Goal: Check status: Check status

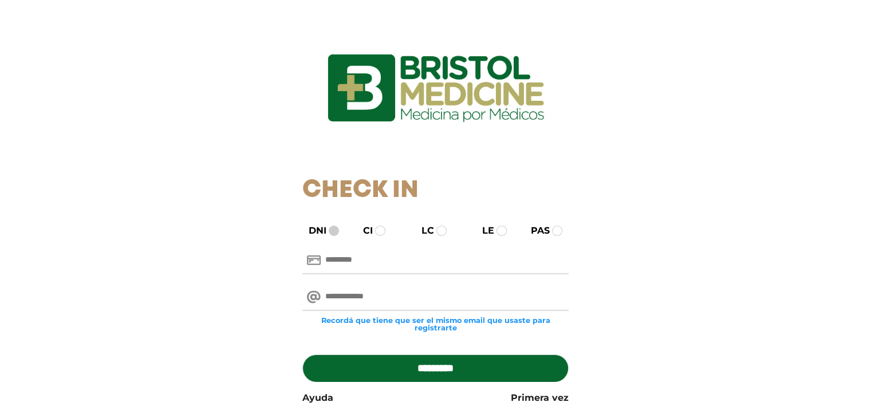
click at [337, 232] on span at bounding box center [334, 231] width 10 height 10
click at [355, 262] on input "text" at bounding box center [435, 260] width 266 height 27
type input "********"
click at [385, 296] on input "email" at bounding box center [435, 297] width 266 height 27
type input "**********"
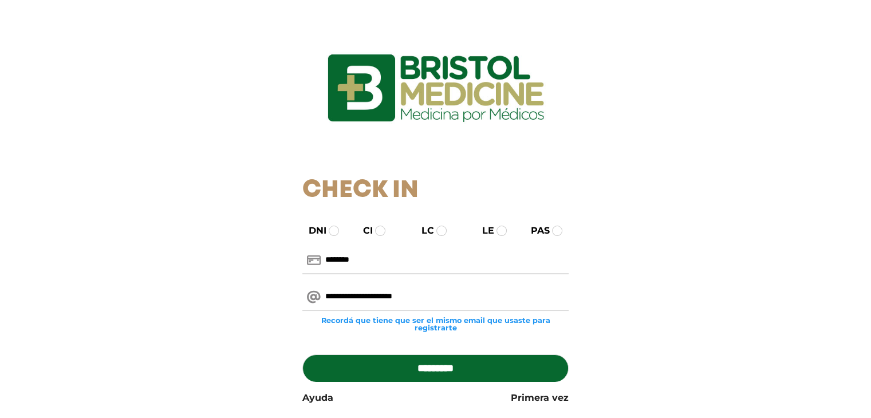
click at [417, 372] on input "*********" at bounding box center [435, 368] width 266 height 27
type input "**********"
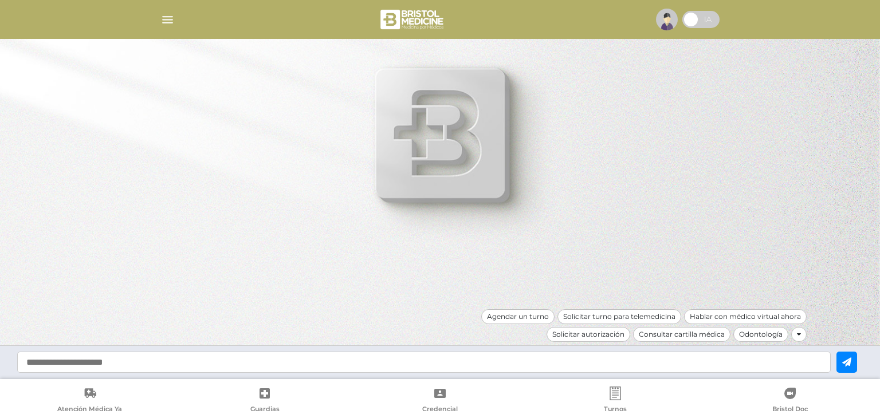
click at [154, 14] on div at bounding box center [440, 19] width 587 height 27
click at [162, 17] on img "button" at bounding box center [167, 20] width 14 height 14
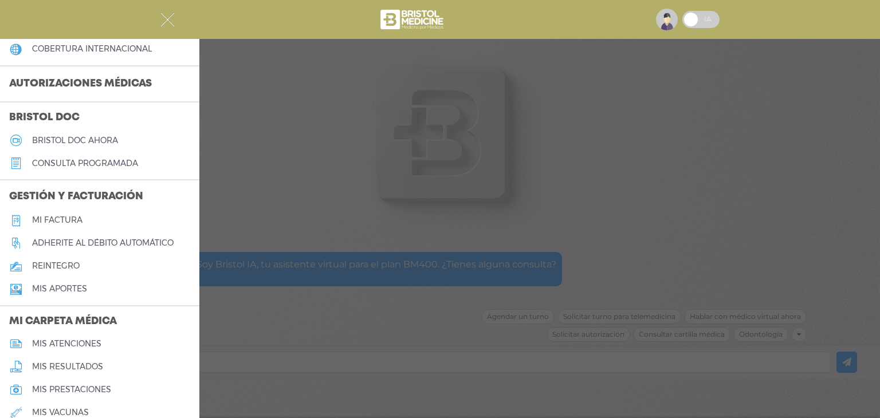
scroll to position [214, 0]
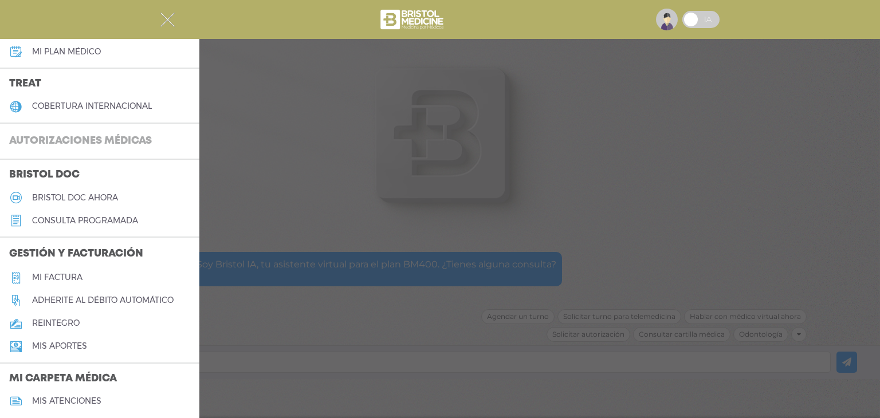
click at [60, 136] on h3 "Autorizaciones médicas" at bounding box center [80, 142] width 161 height 22
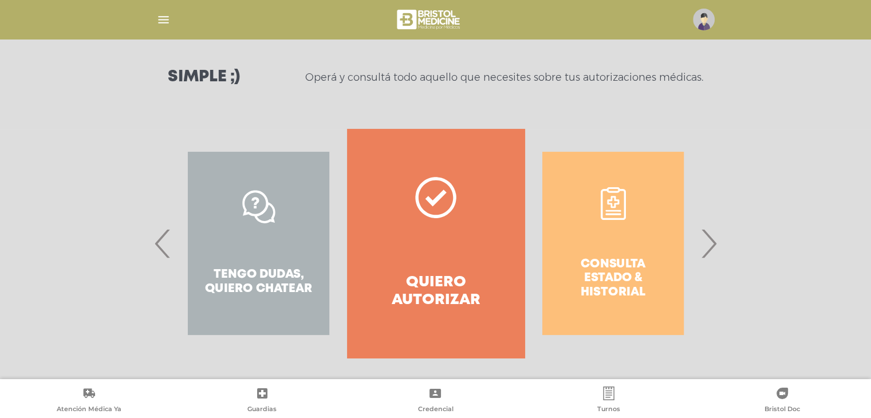
scroll to position [157, 0]
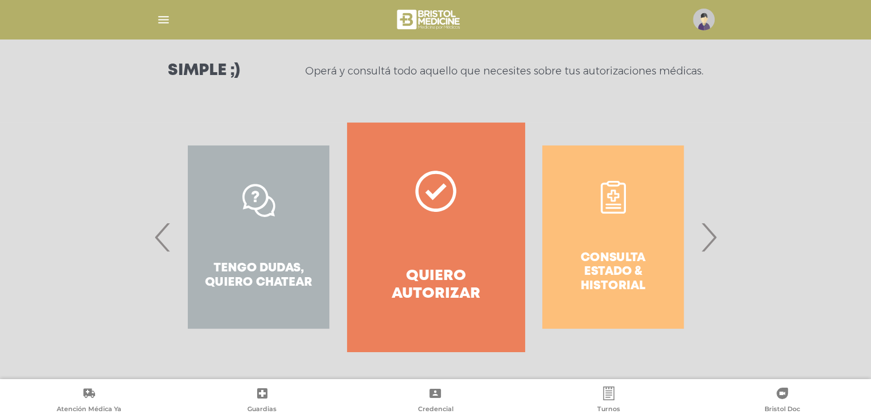
click at [630, 242] on div "Consulta estado & historial" at bounding box center [613, 237] width 177 height 229
click at [708, 238] on span "›" at bounding box center [709, 237] width 22 height 62
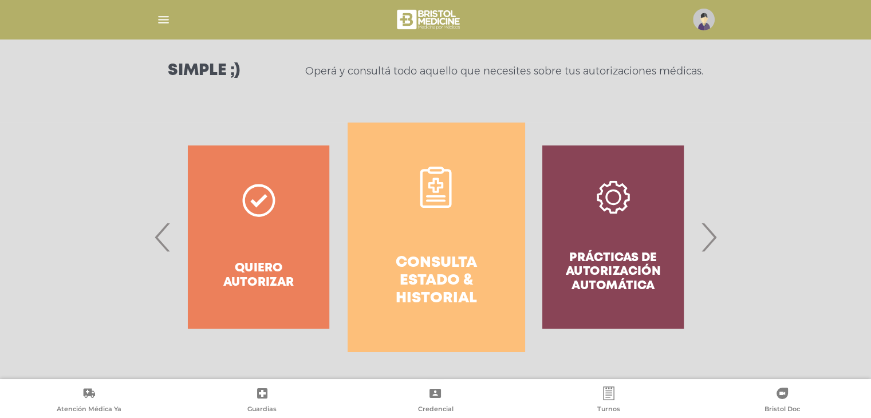
click at [485, 245] on link "Consulta estado & historial" at bounding box center [436, 237] width 177 height 229
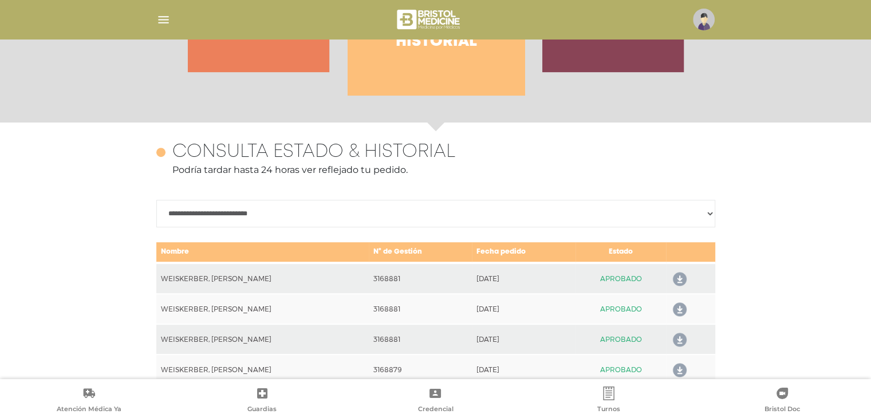
scroll to position [497, 0]
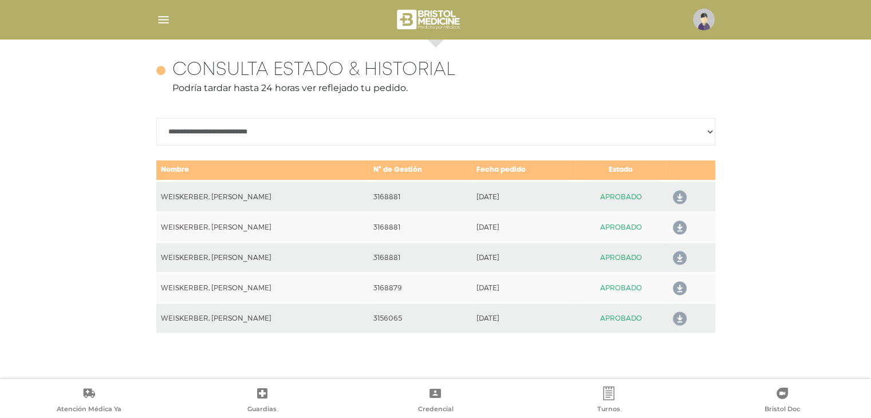
click at [677, 196] on icon at bounding box center [677, 197] width 18 height 18
click at [682, 224] on icon at bounding box center [677, 228] width 18 height 18
click at [680, 259] on icon at bounding box center [677, 258] width 18 height 18
click at [679, 288] on icon at bounding box center [677, 289] width 18 height 18
click at [682, 319] on icon at bounding box center [677, 319] width 18 height 18
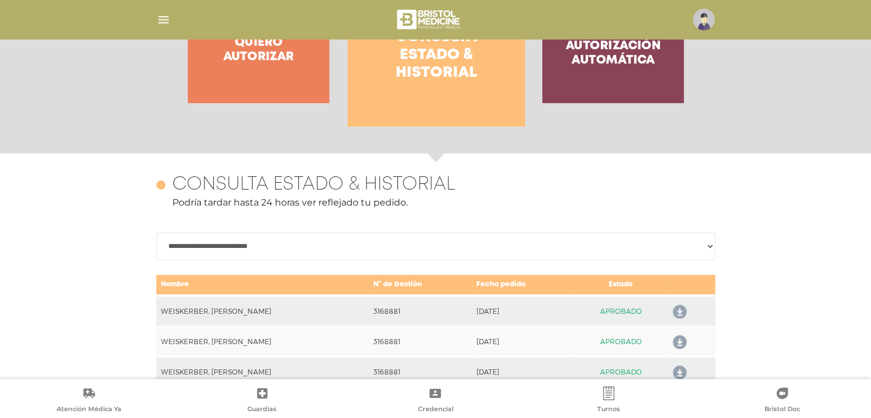
scroll to position [154, 0]
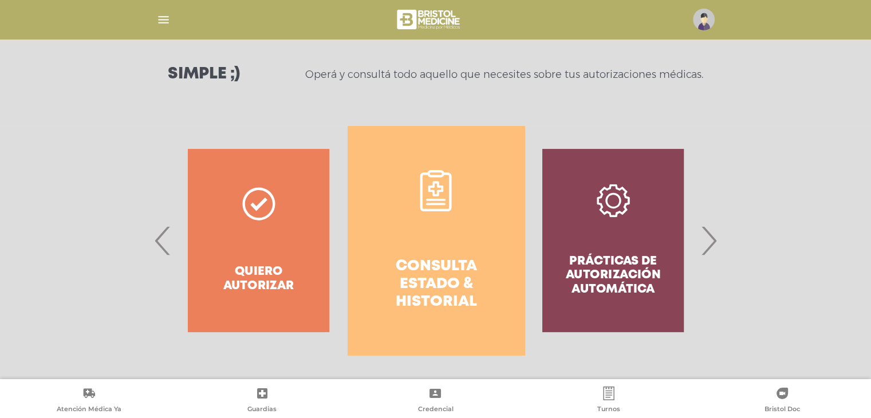
click at [159, 241] on span "‹" at bounding box center [163, 241] width 22 height 62
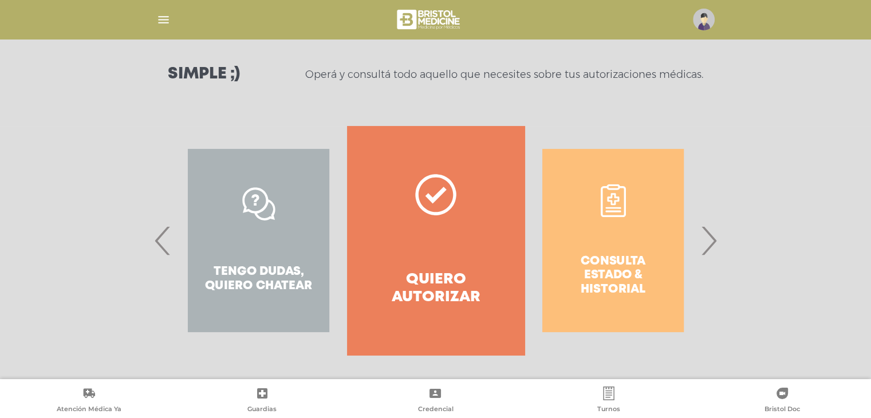
click at [426, 236] on link "Quiero autorizar" at bounding box center [435, 240] width 177 height 229
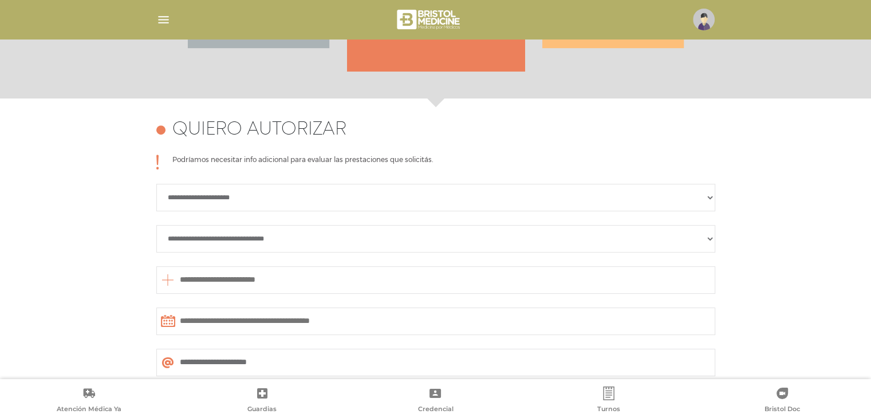
scroll to position [509, 0]
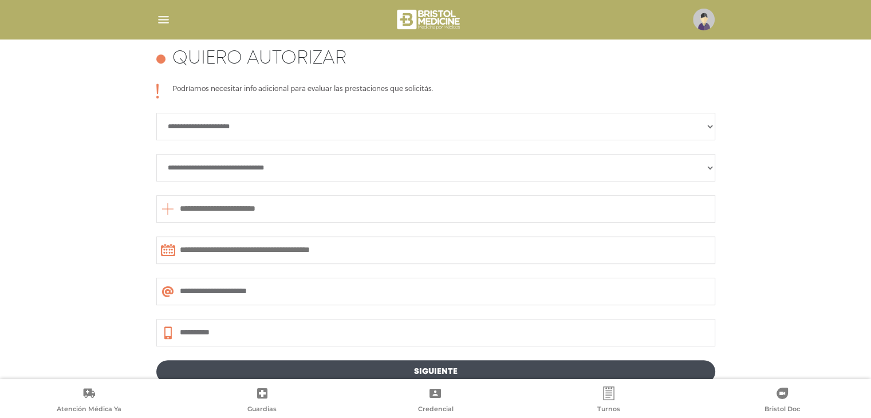
click at [265, 128] on select "**********" at bounding box center [435, 126] width 559 height 27
select select "**********"
click at [156, 113] on select "**********" at bounding box center [435, 126] width 559 height 27
click at [258, 168] on select "**********" at bounding box center [435, 167] width 559 height 27
click at [266, 166] on select "**********" at bounding box center [435, 167] width 559 height 27
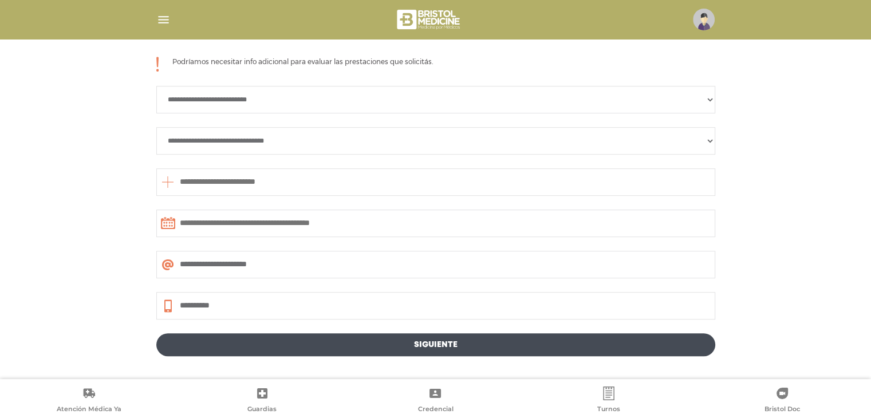
scroll to position [572, 0]
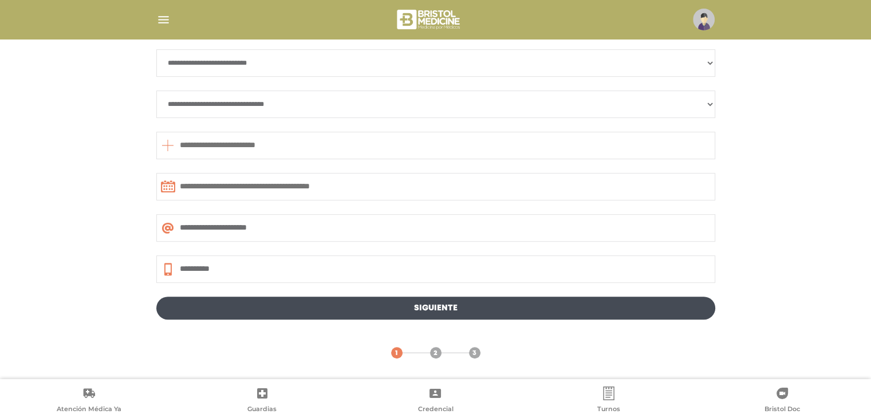
click at [261, 95] on select "**********" at bounding box center [435, 104] width 559 height 27
click at [129, 259] on div "**********" at bounding box center [435, 171] width 871 height 415
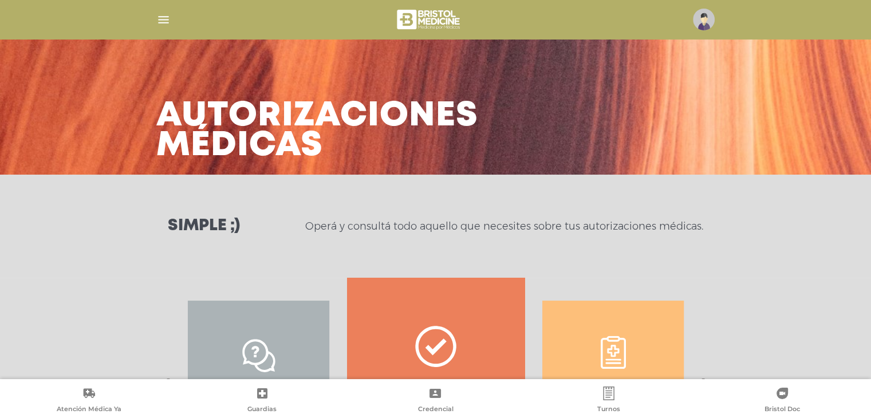
scroll to position [0, 0]
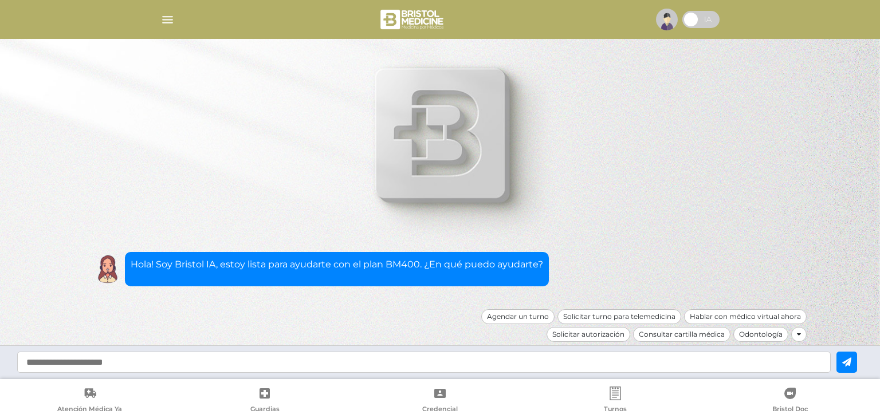
click at [168, 25] on img "button" at bounding box center [167, 20] width 14 height 14
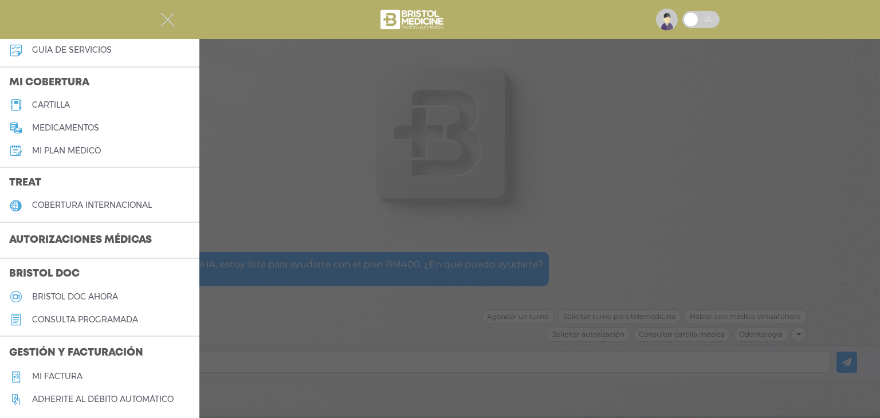
scroll to position [172, 0]
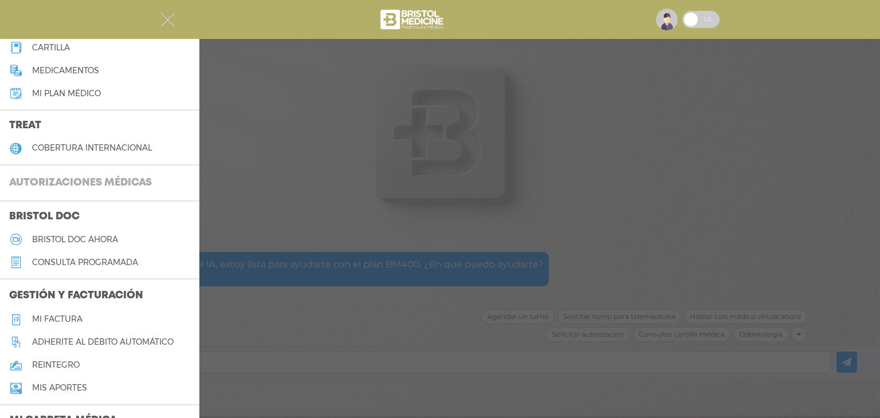
click at [98, 176] on h3 "Autorizaciones médicas" at bounding box center [80, 183] width 161 height 22
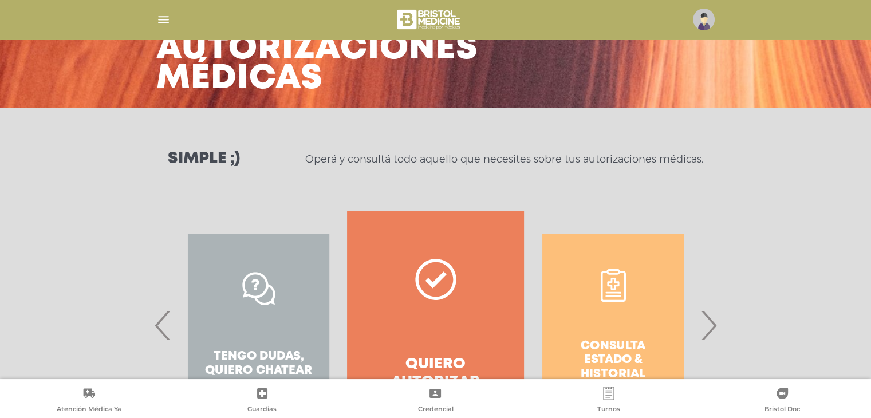
scroll to position [157, 0]
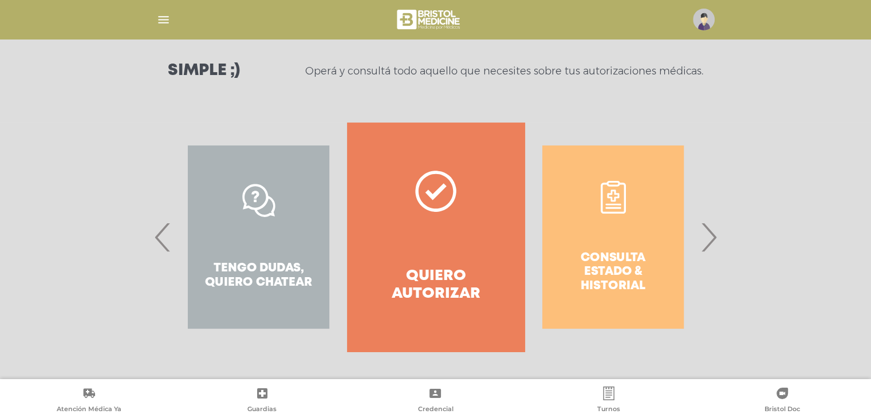
click at [713, 223] on span "›" at bounding box center [709, 237] width 22 height 62
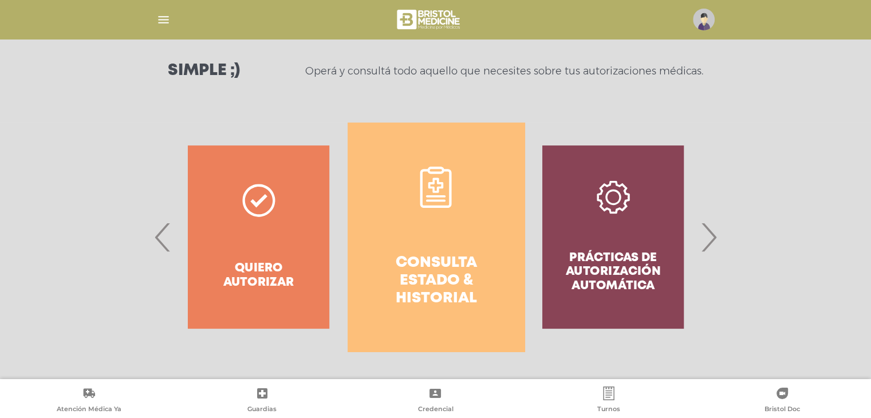
click at [713, 223] on span "›" at bounding box center [709, 237] width 22 height 62
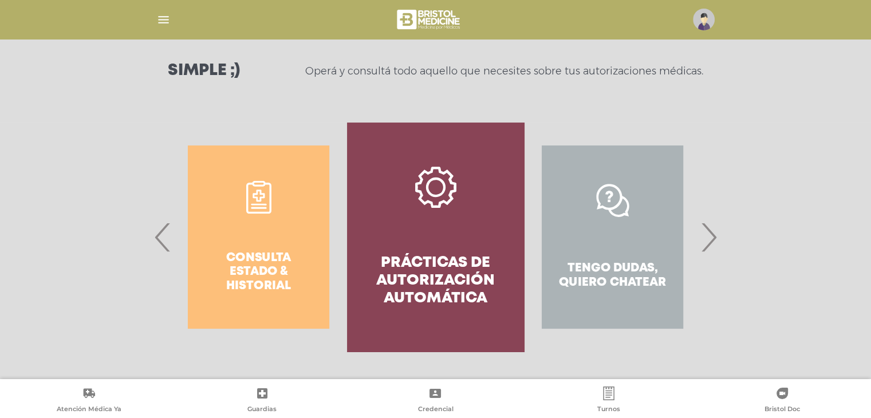
click at [711, 230] on span "›" at bounding box center [709, 237] width 22 height 62
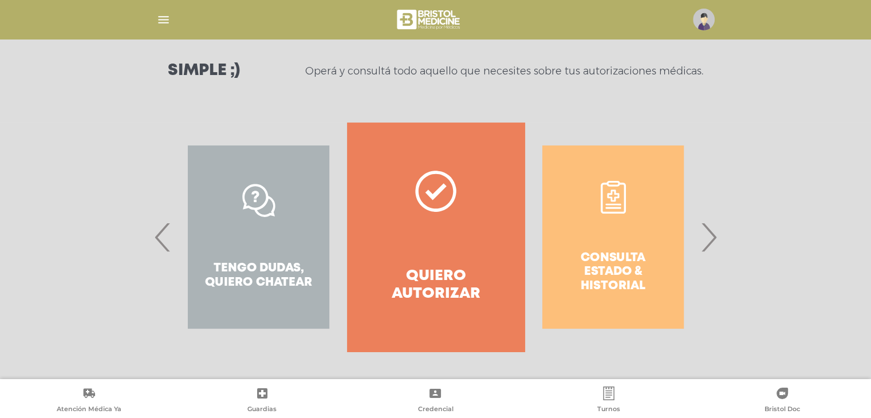
click at [711, 230] on span "›" at bounding box center [709, 237] width 22 height 62
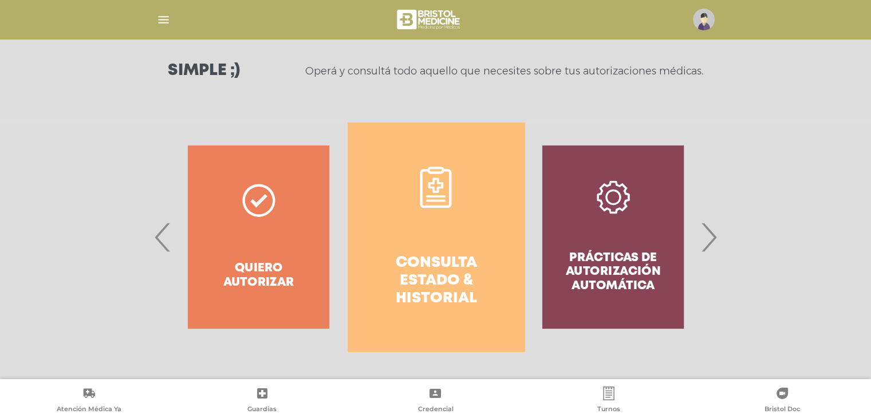
click at [711, 230] on span "›" at bounding box center [709, 237] width 22 height 62
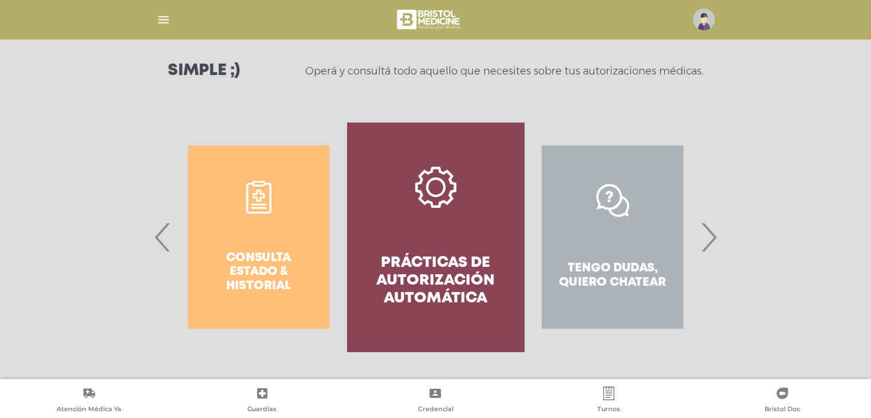
click at [711, 230] on span "›" at bounding box center [709, 237] width 22 height 62
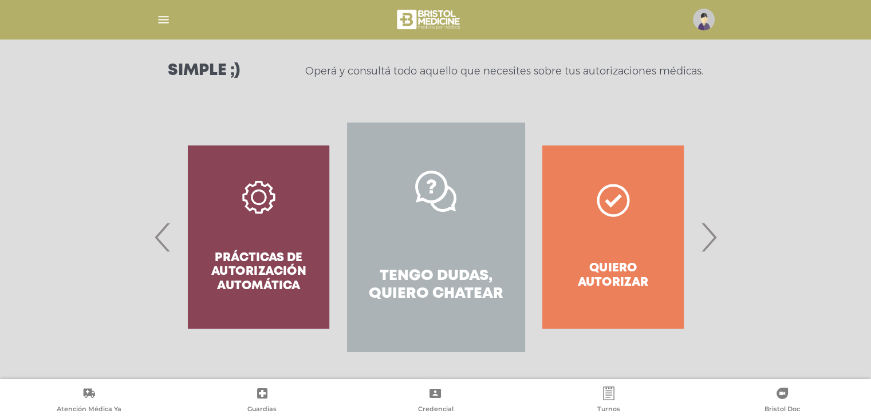
click at [711, 230] on span "›" at bounding box center [709, 237] width 22 height 62
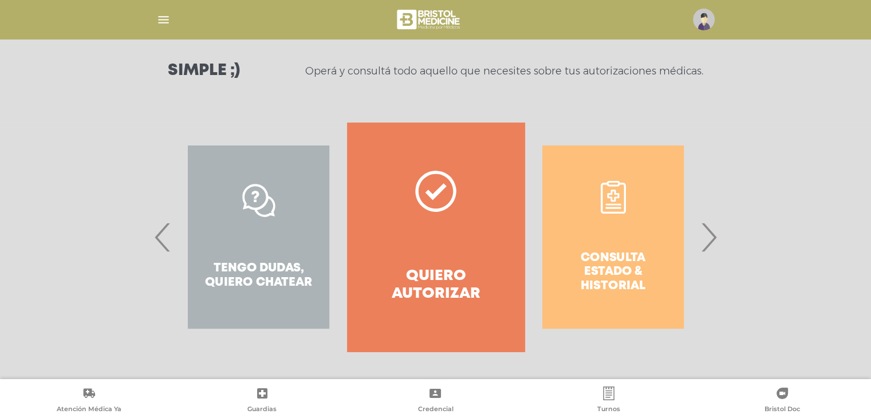
click at [711, 230] on span "›" at bounding box center [709, 237] width 22 height 62
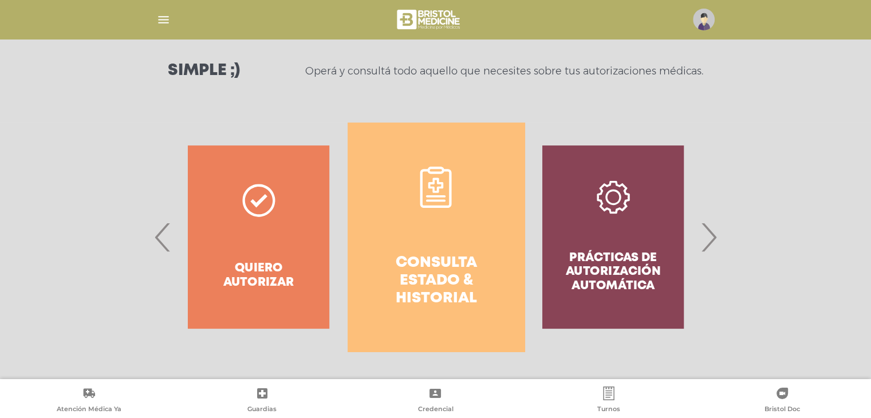
click at [711, 230] on span "›" at bounding box center [709, 237] width 22 height 62
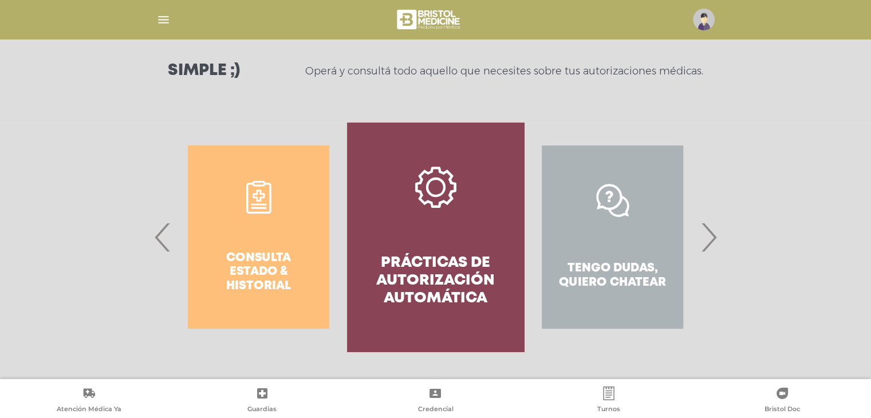
click at [711, 230] on span "›" at bounding box center [709, 237] width 22 height 62
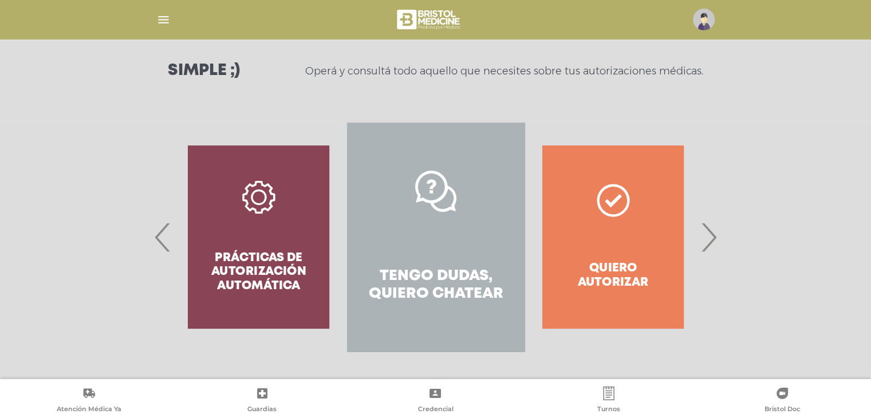
click at [711, 230] on span "›" at bounding box center [709, 237] width 22 height 62
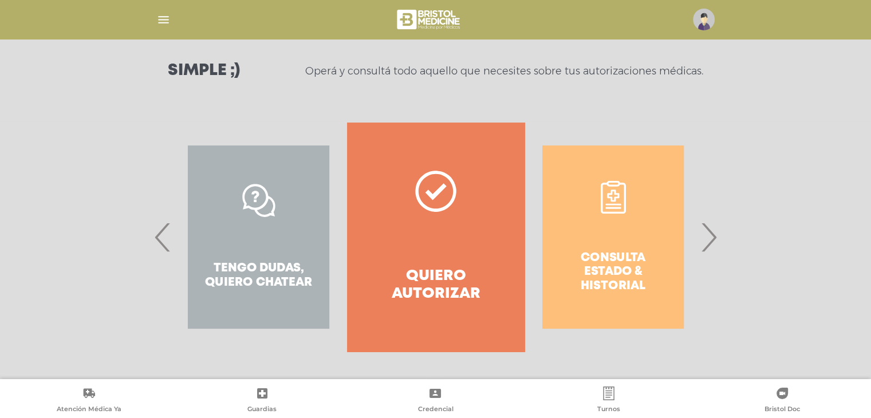
click at [711, 230] on span "›" at bounding box center [709, 237] width 22 height 62
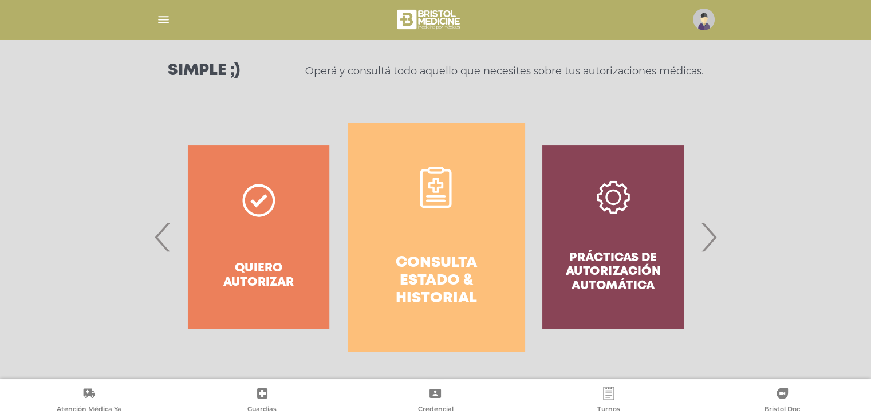
click at [431, 255] on h4 "Consulta estado & historial" at bounding box center [436, 281] width 136 height 54
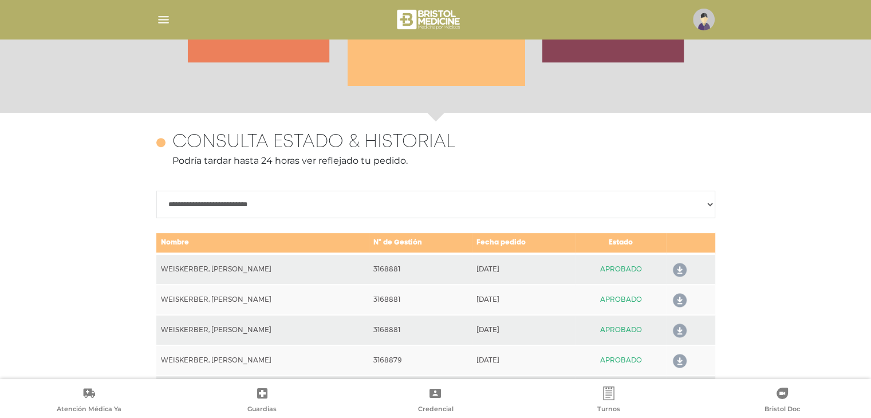
scroll to position [497, 0]
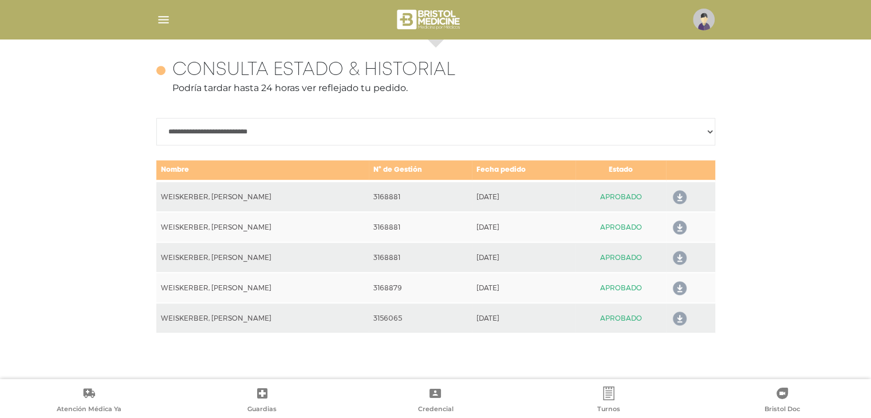
click at [628, 144] on select "**********" at bounding box center [435, 131] width 559 height 27
click at [481, 175] on td "Fecha pedido" at bounding box center [524, 170] width 104 height 21
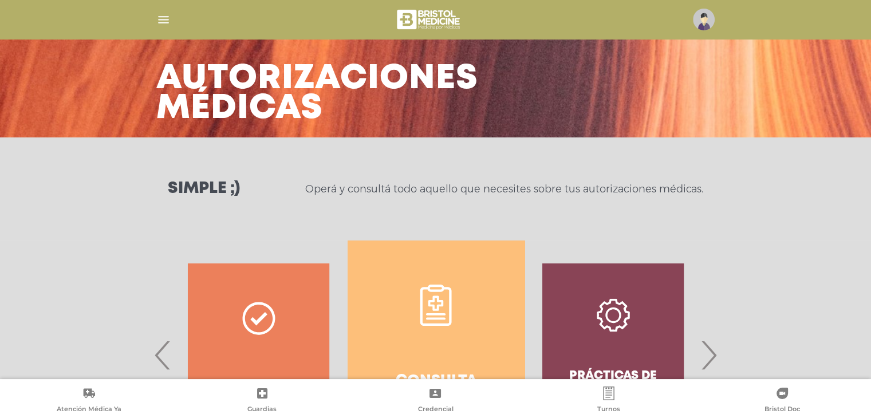
scroll to position [0, 0]
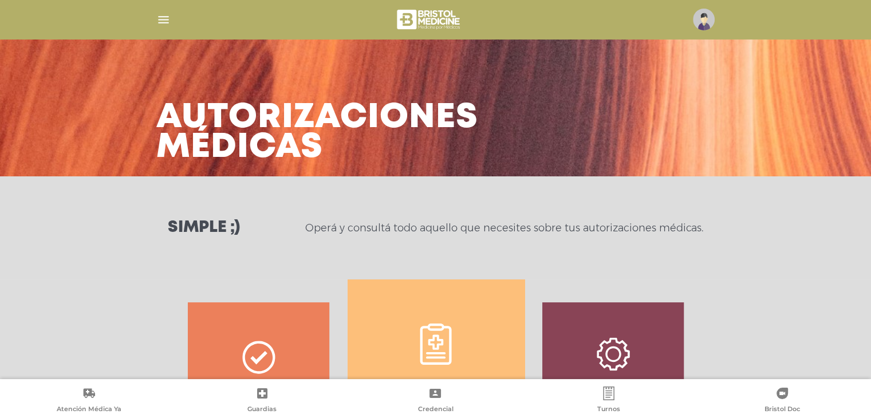
click at [153, 21] on div at bounding box center [436, 19] width 587 height 27
click at [160, 21] on img "button" at bounding box center [163, 20] width 14 height 14
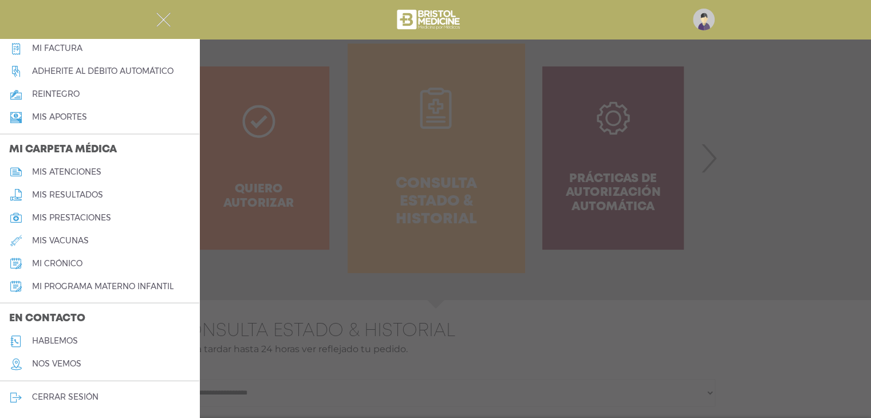
scroll to position [286, 0]
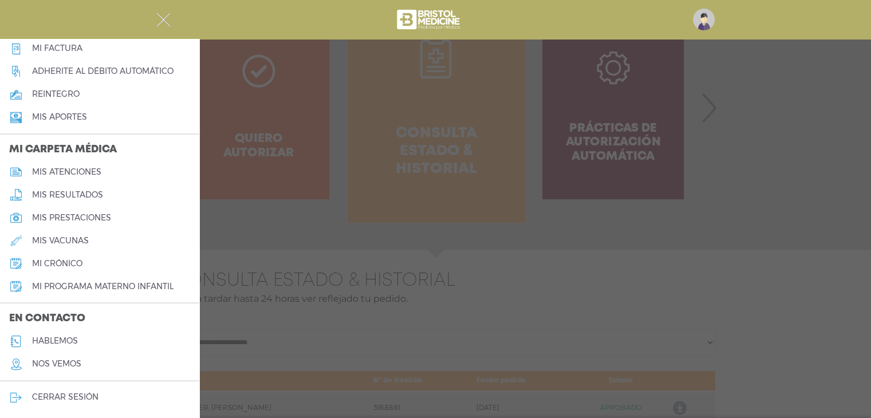
click at [65, 341] on h5 "hablemos" at bounding box center [55, 341] width 46 height 10
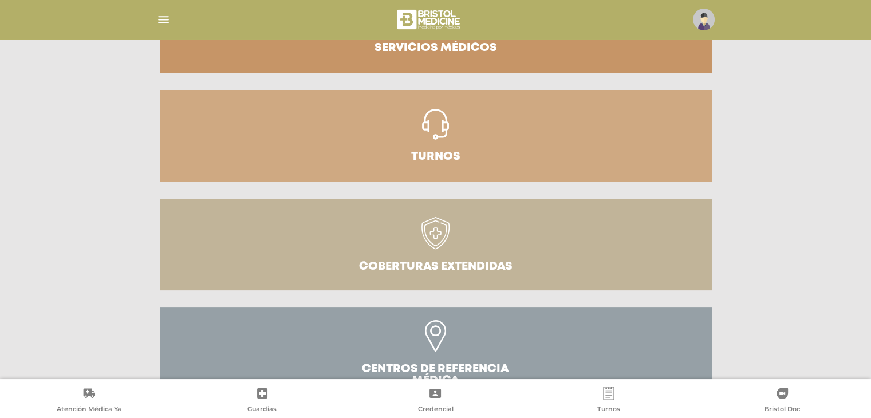
scroll to position [192, 0]
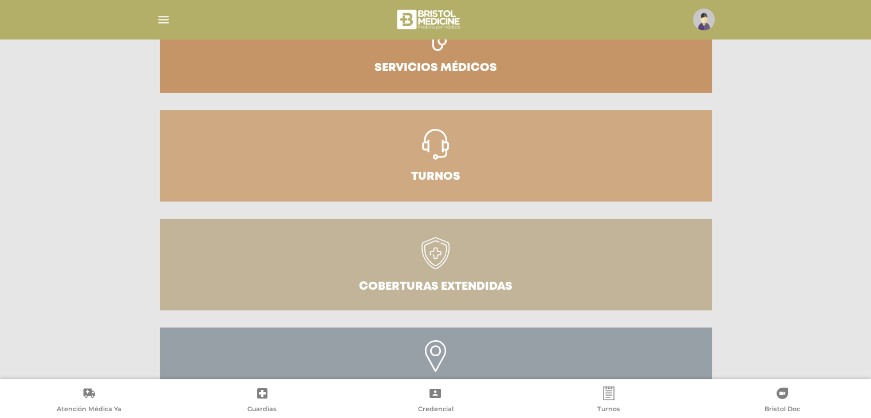
click at [441, 171] on h3 "Turnos" at bounding box center [435, 176] width 49 height 11
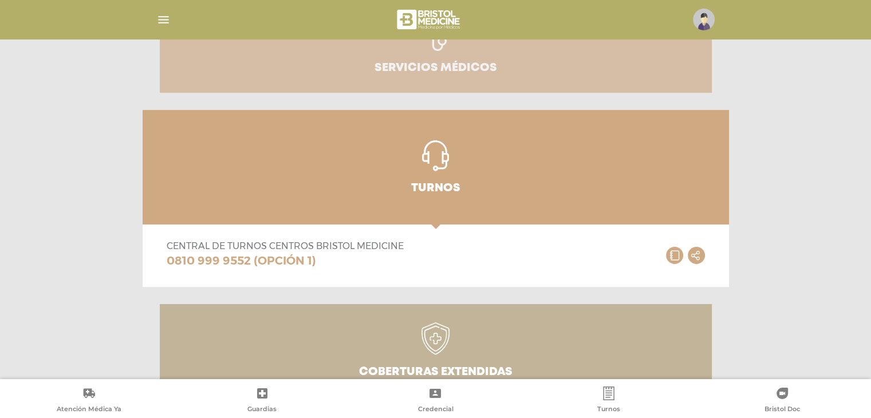
click at [431, 62] on h3 "Servicios médicos" at bounding box center [436, 67] width 123 height 11
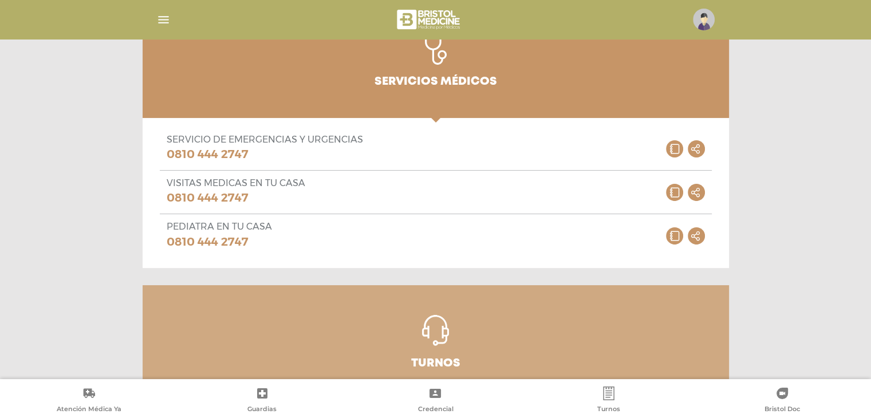
scroll to position [175, 0]
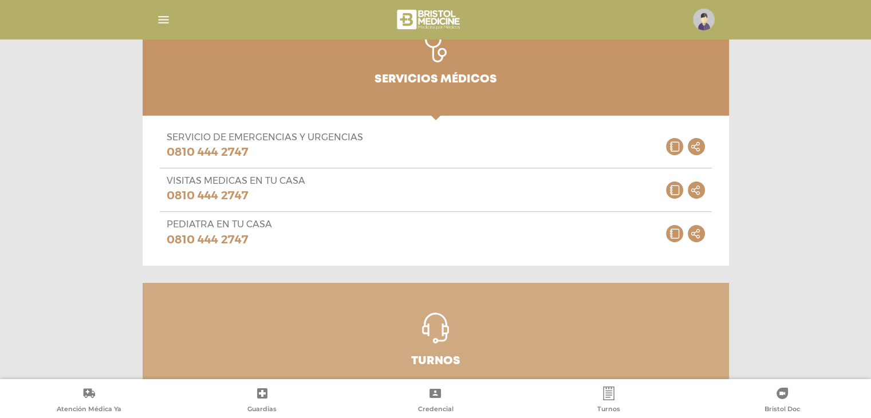
drag, startPoint x: 178, startPoint y: 135, endPoint x: 308, endPoint y: 154, distance: 130.8
click at [308, 154] on div "Servicio de Emergencias y urgencias 0810 444 2747" at bounding box center [265, 146] width 196 height 29
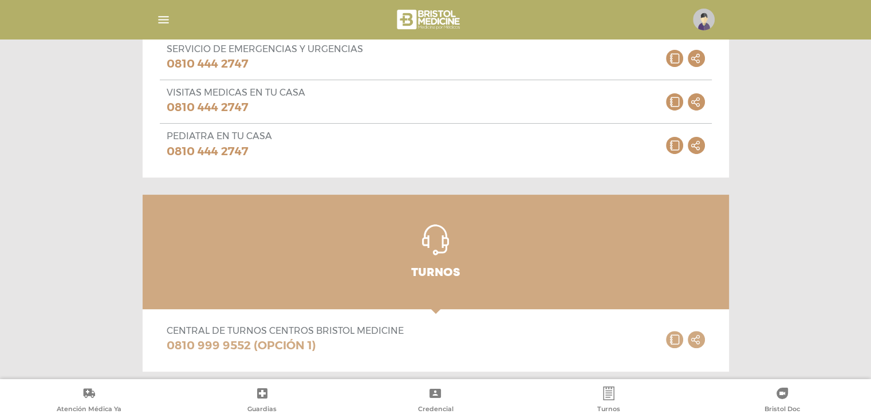
scroll to position [404, 0]
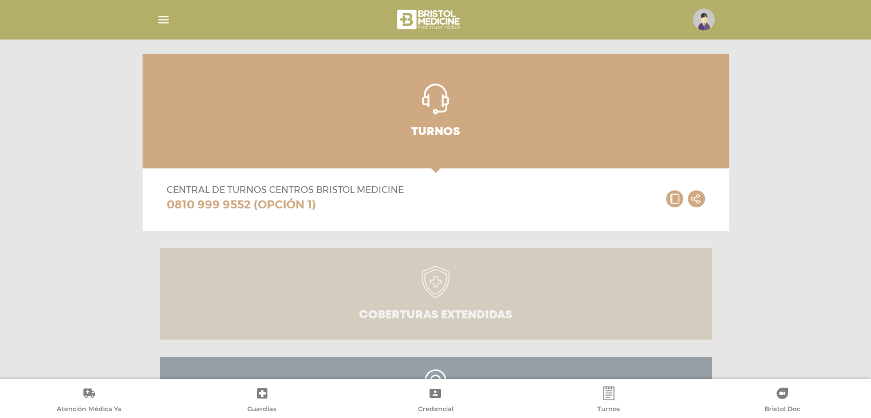
click at [406, 283] on link "Coberturas Extendidas" at bounding box center [436, 294] width 552 height 92
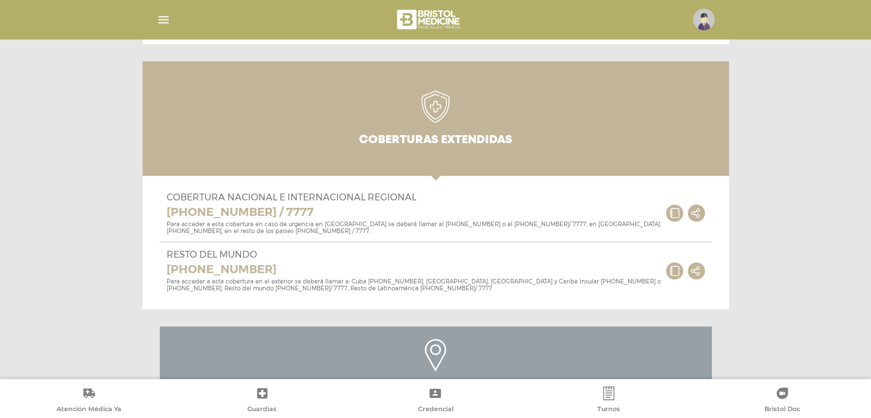
scroll to position [647, 0]
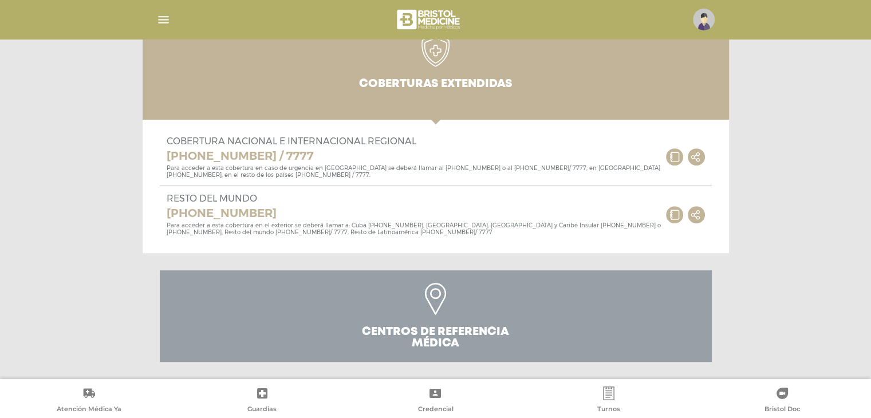
drag, startPoint x: 181, startPoint y: 135, endPoint x: 355, endPoint y: 149, distance: 174.1
click at [355, 149] on div "Cobertura nacional e internacional regional [PHONE_NUMBER] / 7777 Para acceder …" at bounding box center [414, 157] width 495 height 43
click at [355, 149] on link "[PHONE_NUMBER] / 7777" at bounding box center [414, 156] width 495 height 18
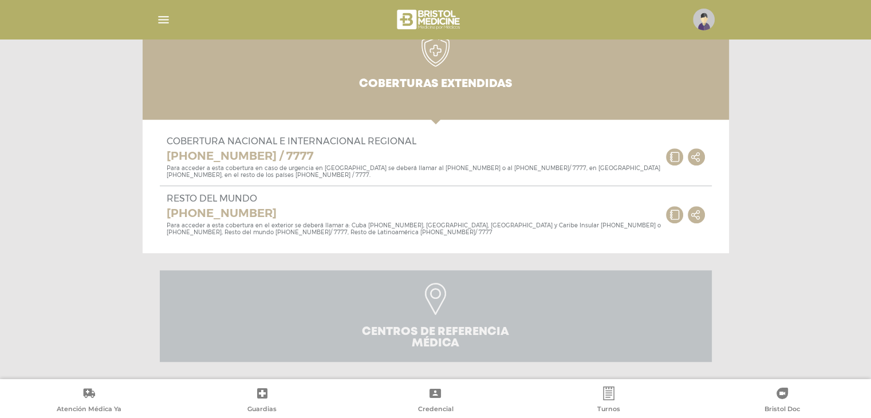
click at [436, 276] on link "Centros de Referencia Médica" at bounding box center [436, 316] width 552 height 92
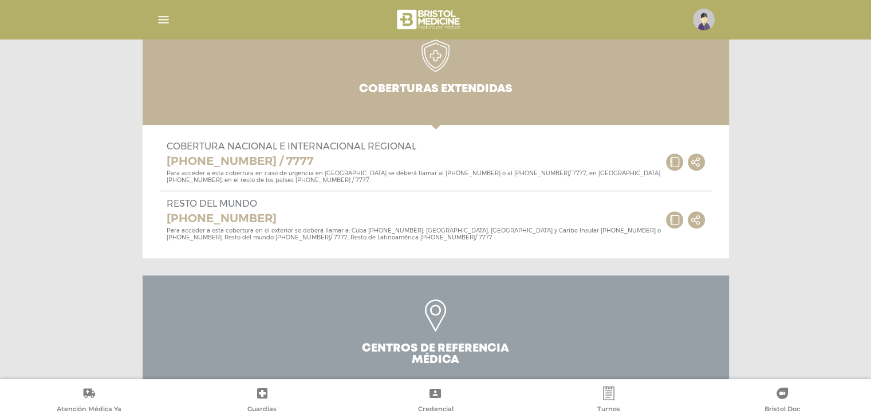
scroll to position [455, 0]
